Goal: Connect with others: Connect with others

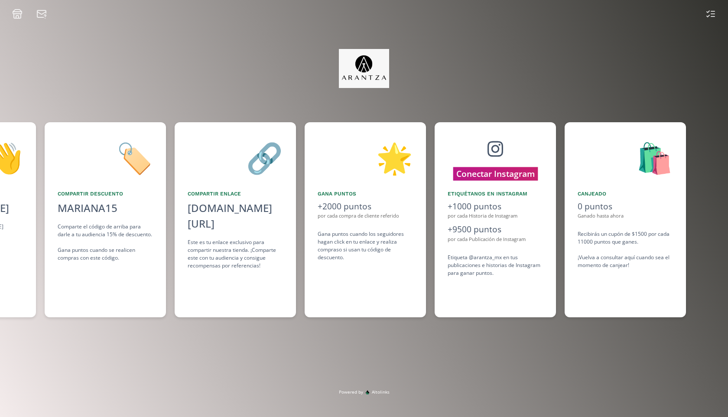
scroll to position [0, 390]
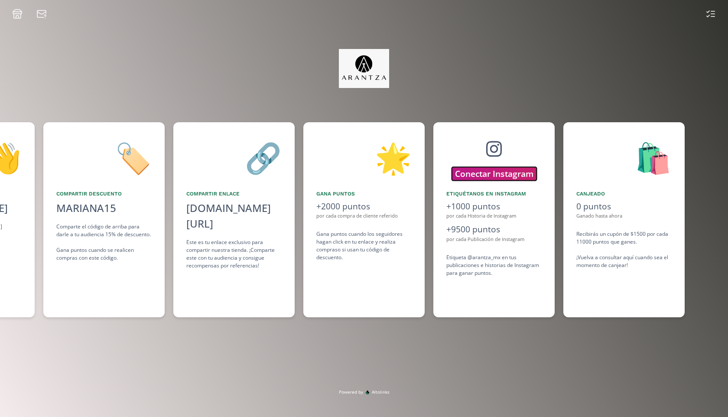
click at [484, 172] on button "Conectar Instagram" at bounding box center [494, 173] width 85 height 13
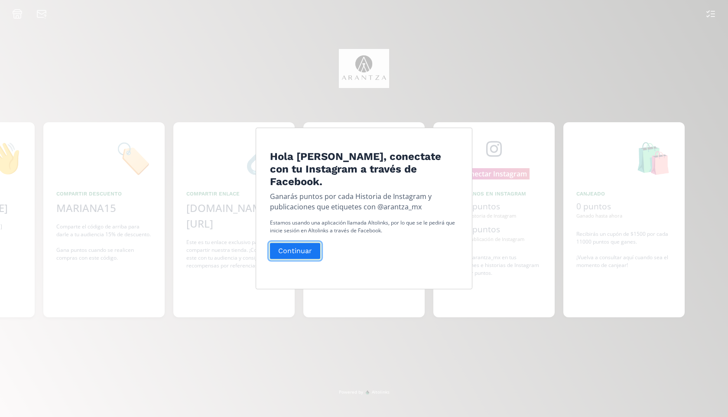
click at [301, 247] on button "Continuar" at bounding box center [295, 251] width 53 height 19
click at [301, 256] on button "Continuar" at bounding box center [295, 251] width 53 height 19
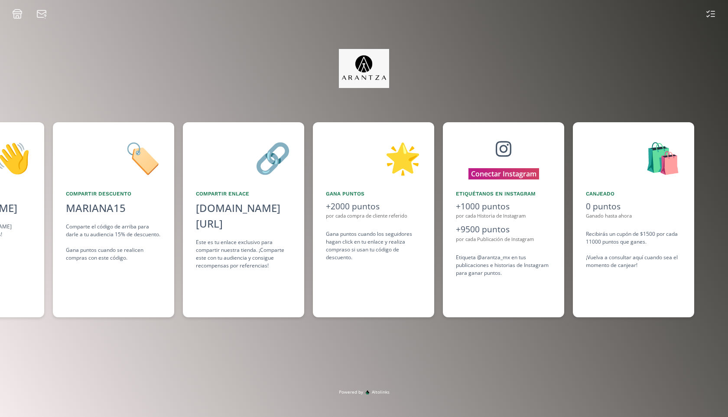
scroll to position [0, 390]
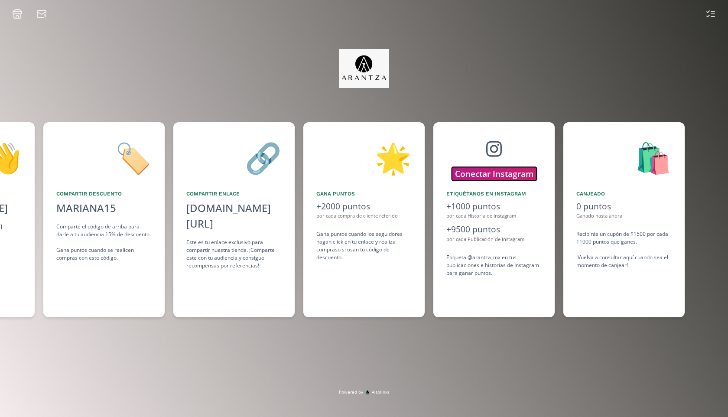
click at [501, 175] on button "Conectar Instagram" at bounding box center [494, 173] width 85 height 13
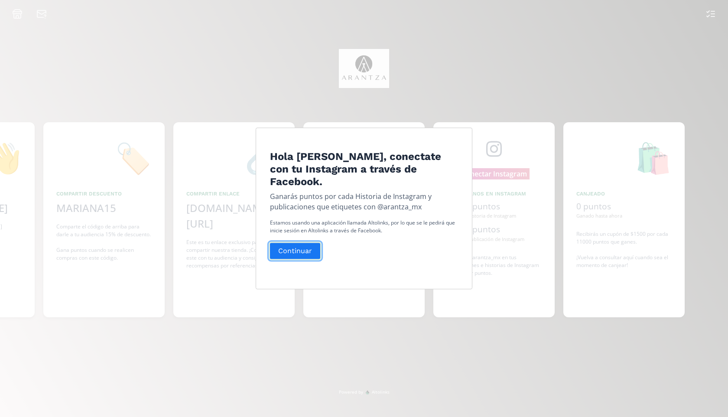
click at [291, 255] on button "Continuar" at bounding box center [295, 251] width 53 height 19
